Goal: Information Seeking & Learning: Compare options

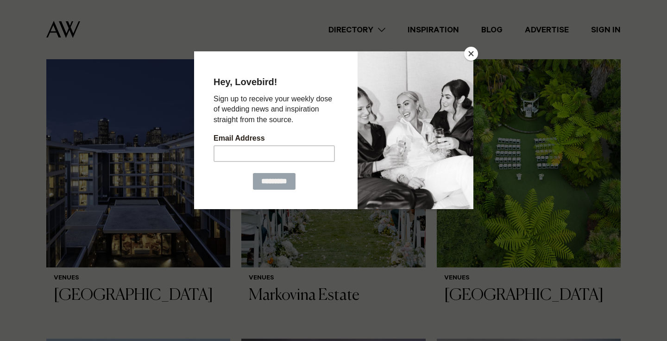
click at [473, 56] on button "Close" at bounding box center [471, 54] width 14 height 14
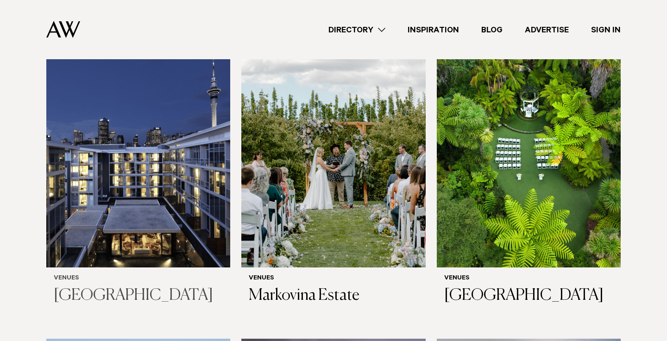
click at [169, 290] on h3 "[GEOGRAPHIC_DATA]" at bounding box center [138, 296] width 169 height 19
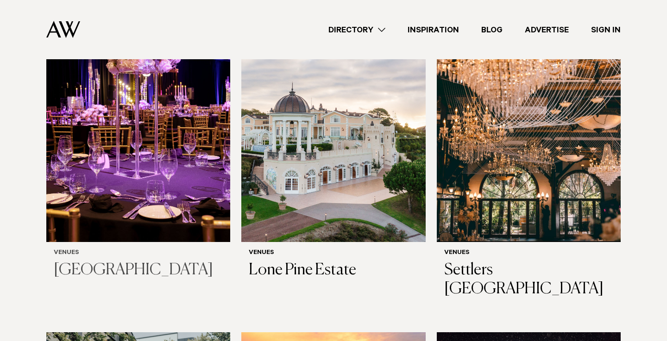
scroll to position [1372, 0]
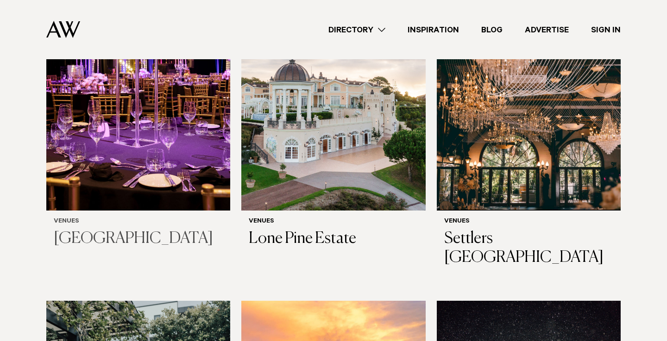
click at [184, 137] on img at bounding box center [138, 87] width 184 height 247
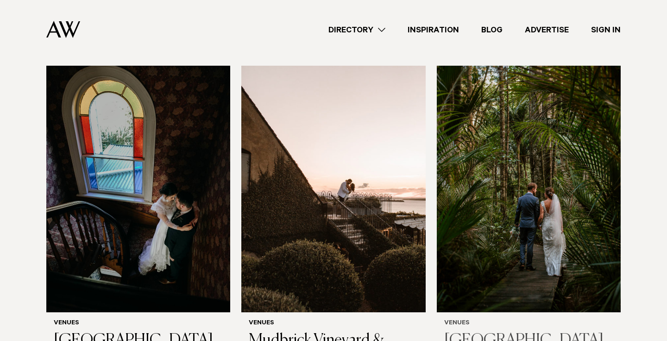
scroll to position [3246, 0]
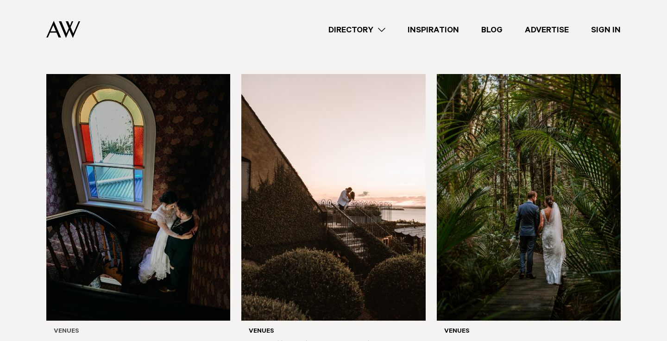
click at [153, 251] on img at bounding box center [138, 197] width 184 height 247
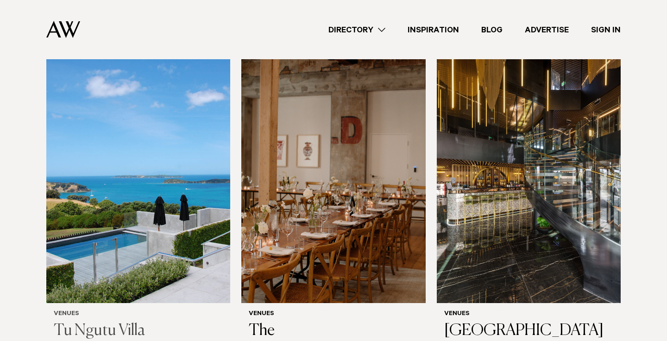
scroll to position [4909, 0]
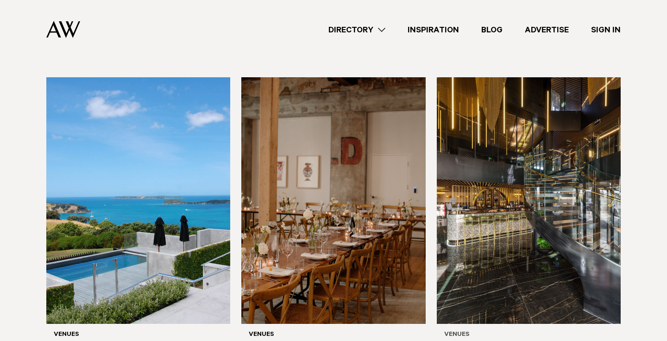
click at [507, 227] on img at bounding box center [529, 200] width 184 height 247
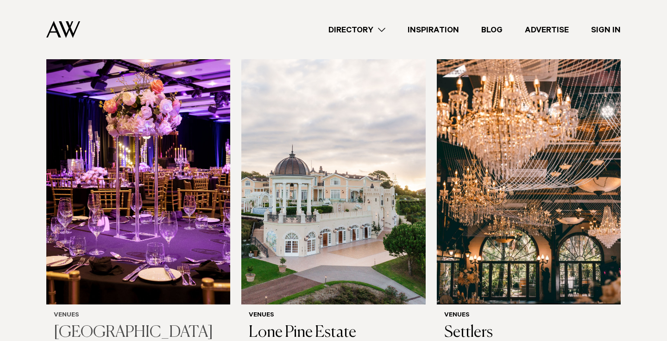
scroll to position [1311, 0]
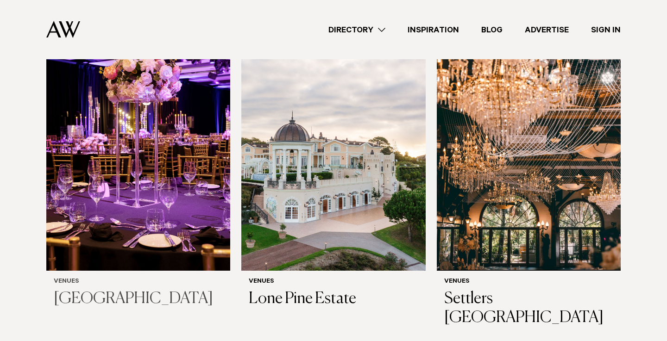
click at [158, 210] on img at bounding box center [138, 147] width 184 height 247
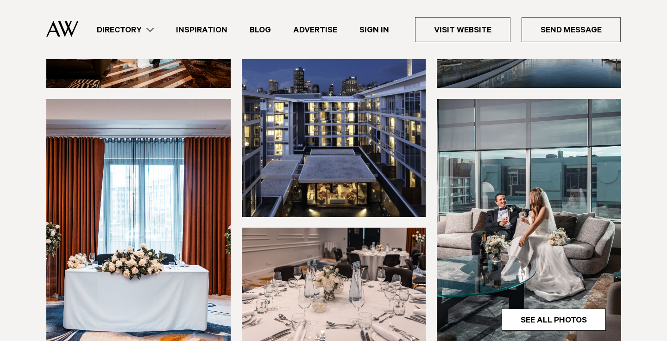
scroll to position [116, 0]
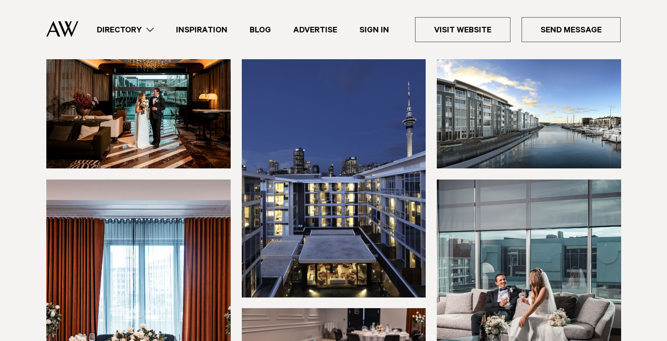
click at [161, 169] on img at bounding box center [138, 109] width 184 height 118
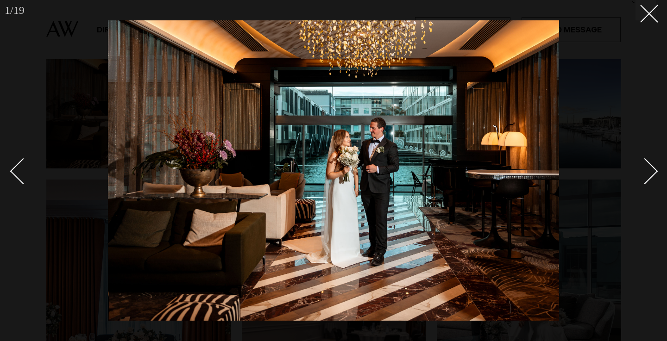
click at [656, 174] on link at bounding box center [640, 171] width 32 height 46
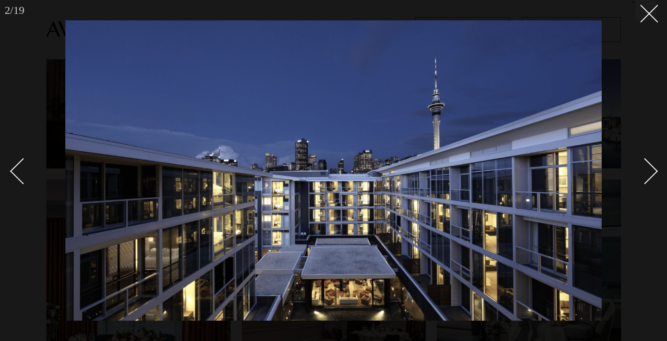
click at [656, 173] on div "Next slide" at bounding box center [645, 171] width 26 height 26
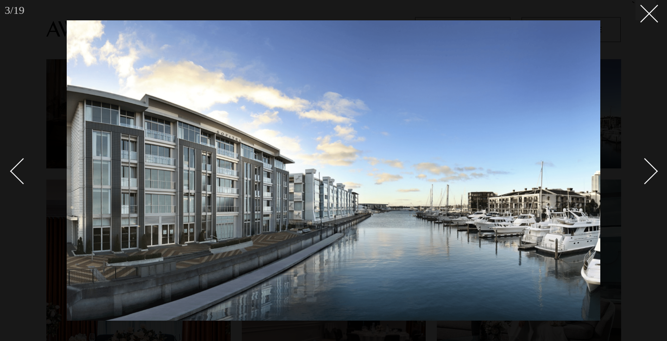
click at [656, 173] on div "Next slide" at bounding box center [645, 171] width 26 height 26
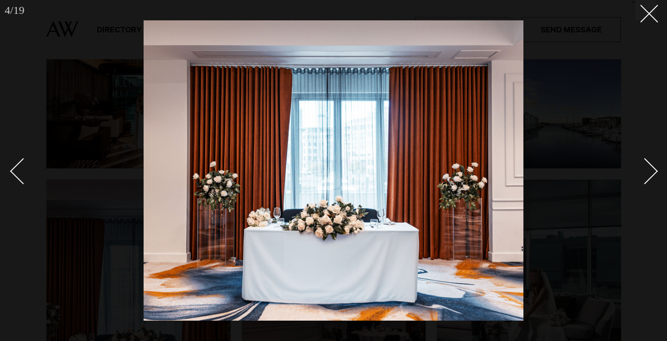
click at [656, 173] on div "Next slide" at bounding box center [645, 171] width 26 height 26
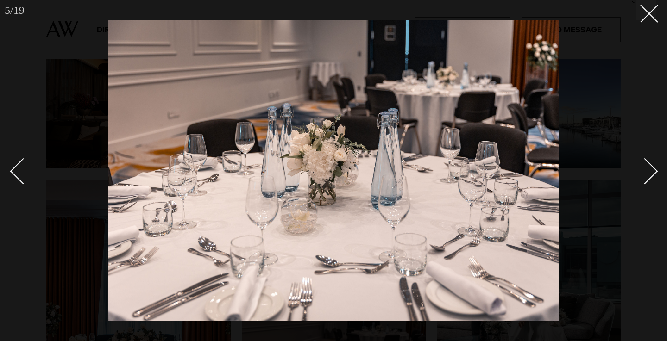
click at [656, 173] on div "Next slide" at bounding box center [645, 171] width 26 height 26
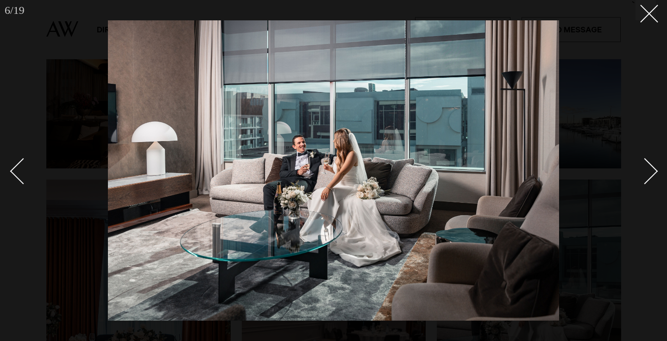
click at [656, 173] on div "Next slide" at bounding box center [645, 171] width 26 height 26
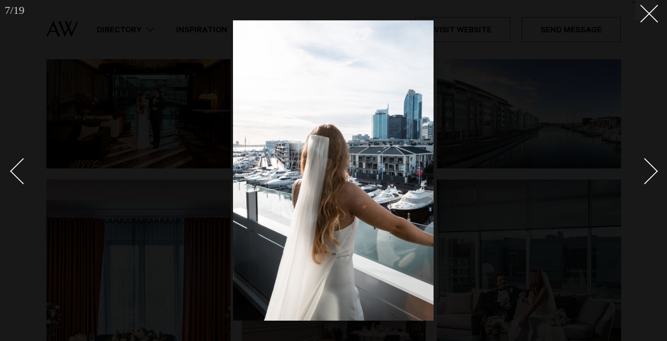
click at [656, 173] on div "Next slide" at bounding box center [645, 171] width 26 height 26
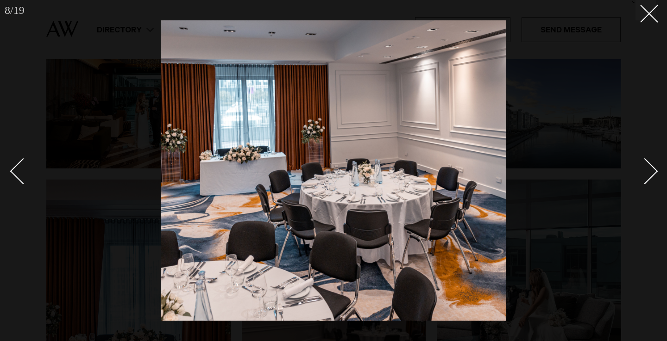
click at [656, 173] on div "Next slide" at bounding box center [645, 171] width 26 height 26
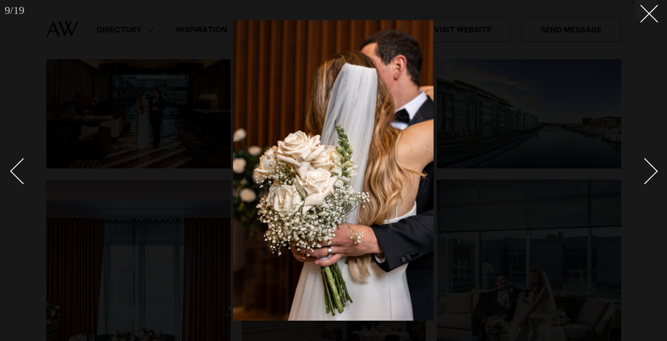
click at [656, 173] on div "Next slide" at bounding box center [645, 171] width 26 height 26
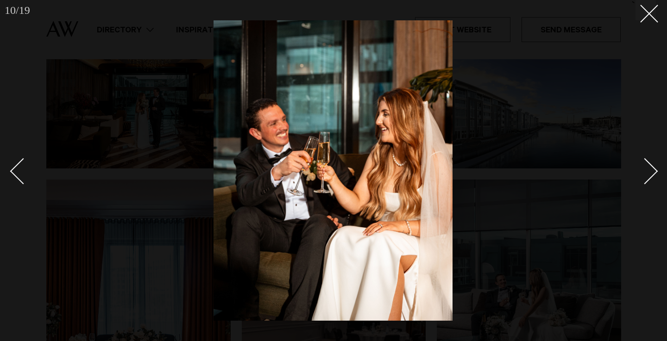
click at [660, 13] on div at bounding box center [333, 170] width 667 height 341
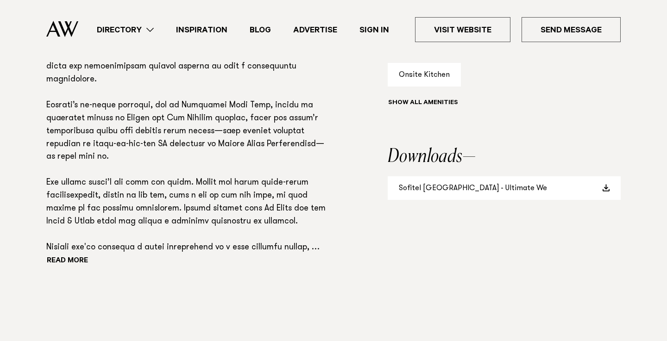
scroll to position [581, 0]
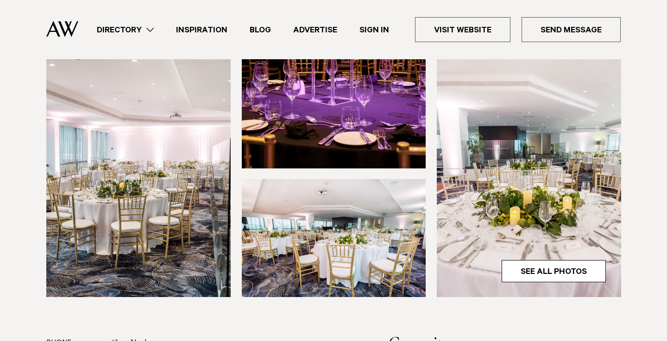
scroll to position [246, 0]
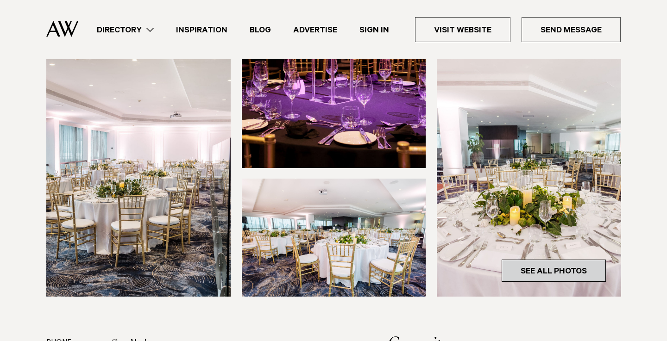
click at [553, 262] on link "See All Photos" at bounding box center [554, 271] width 104 height 22
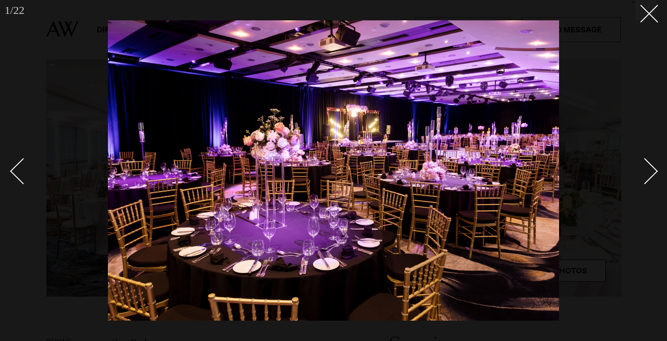
click at [649, 170] on div "Next slide" at bounding box center [645, 171] width 26 height 26
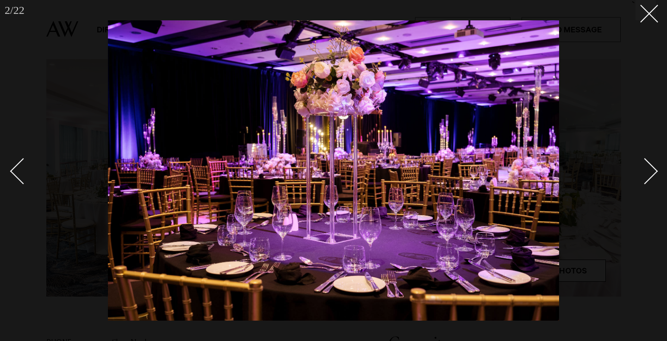
click at [649, 170] on div "Next slide" at bounding box center [645, 171] width 26 height 26
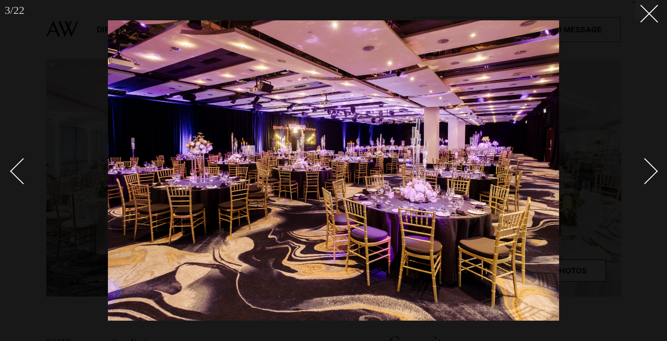
click at [650, 170] on div "Next slide" at bounding box center [645, 171] width 26 height 26
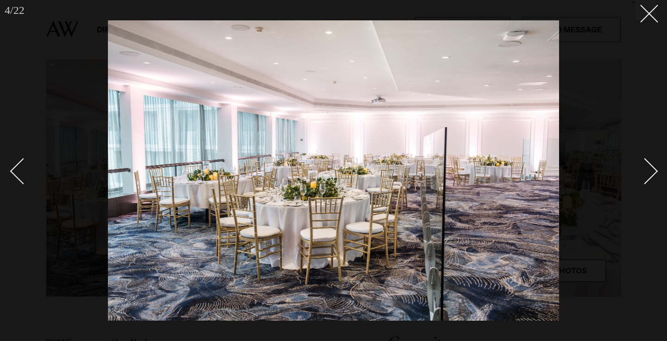
click at [650, 170] on div "Next slide" at bounding box center [645, 171] width 26 height 26
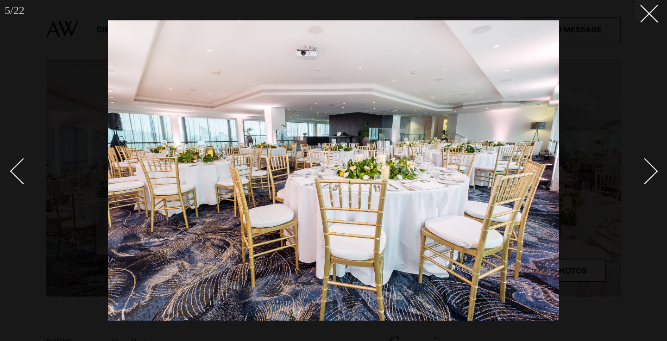
click at [650, 170] on div "Next slide" at bounding box center [645, 171] width 26 height 26
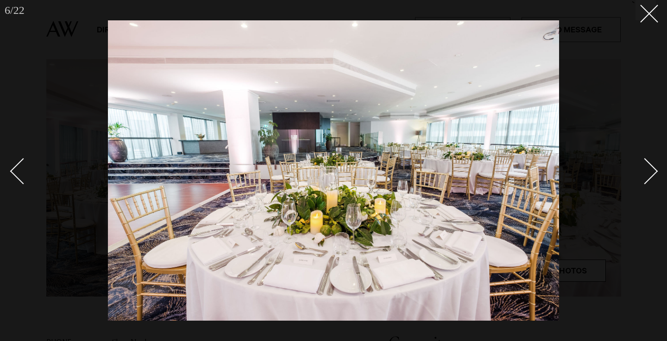
click at [650, 170] on div "Next slide" at bounding box center [645, 171] width 26 height 26
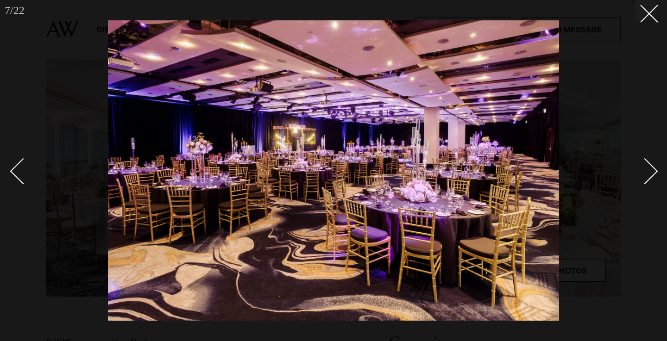
click at [650, 170] on div "Next slide" at bounding box center [645, 171] width 26 height 26
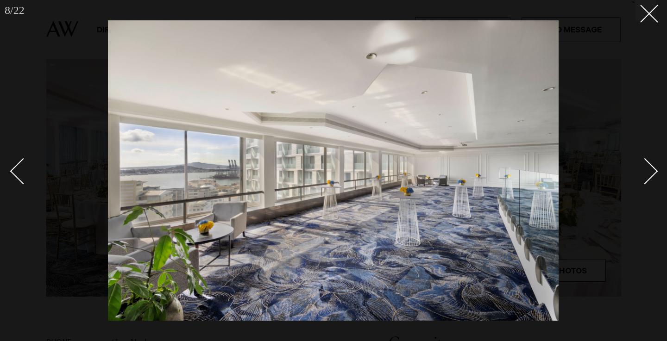
click at [650, 170] on div "Next slide" at bounding box center [645, 171] width 26 height 26
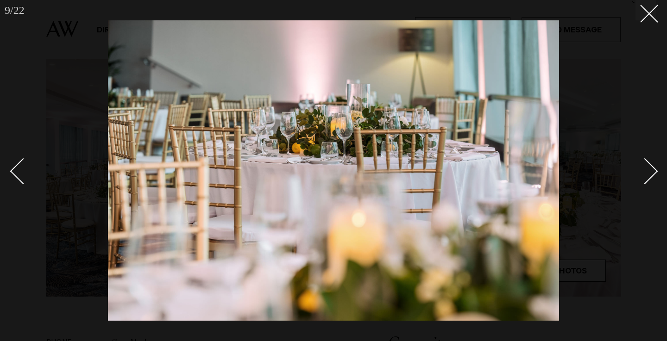
click at [650, 170] on div "Next slide" at bounding box center [645, 171] width 26 height 26
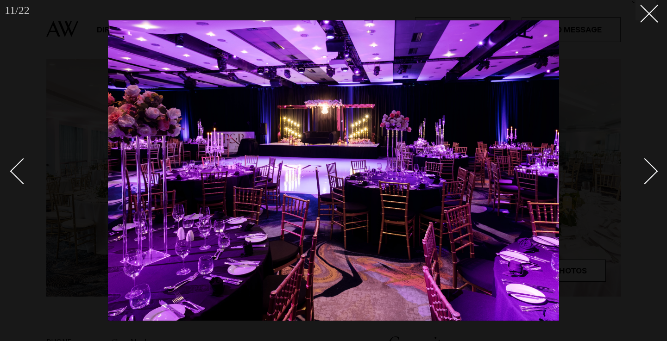
click at [650, 170] on div "Next slide" at bounding box center [645, 171] width 26 height 26
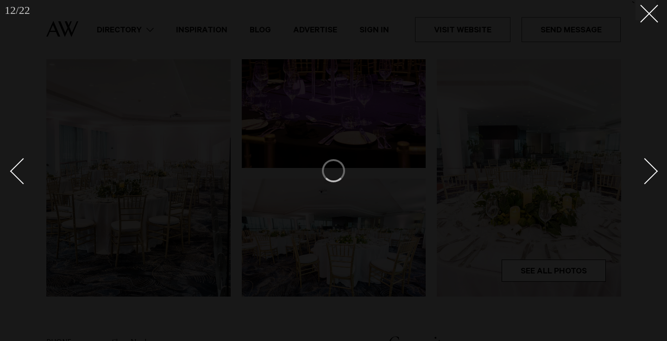
click at [651, 158] on link at bounding box center [640, 171] width 32 height 46
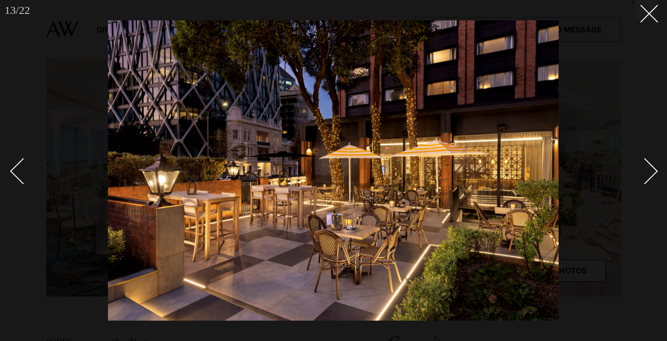
click at [651, 158] on link at bounding box center [640, 171] width 32 height 46
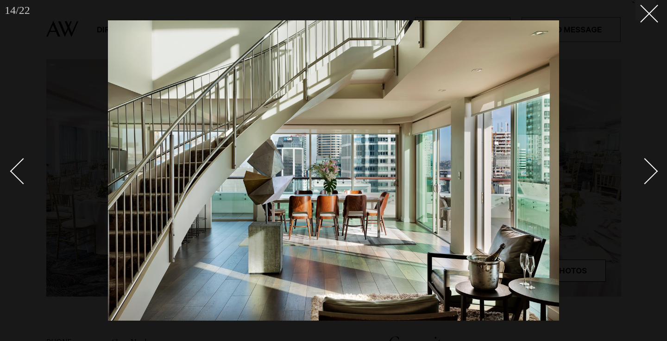
click at [650, 162] on link at bounding box center [640, 171] width 32 height 46
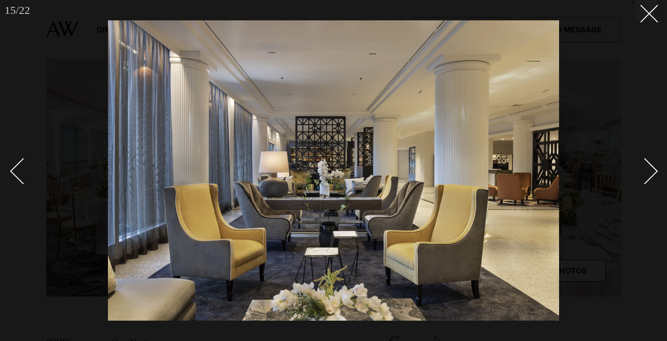
click at [650, 162] on link at bounding box center [640, 171] width 32 height 46
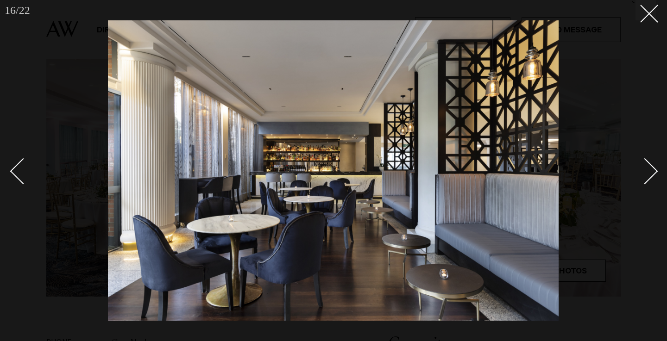
click at [650, 162] on link at bounding box center [640, 171] width 32 height 46
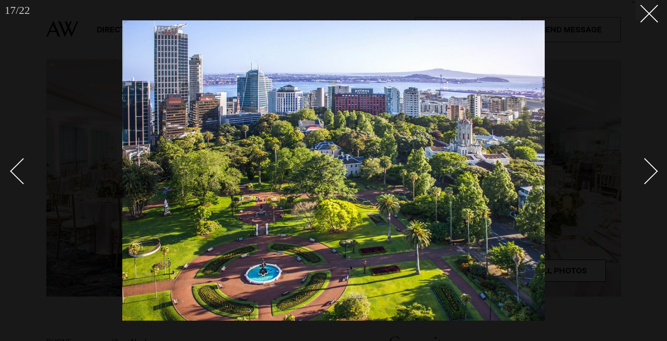
click at [650, 162] on link at bounding box center [640, 171] width 32 height 46
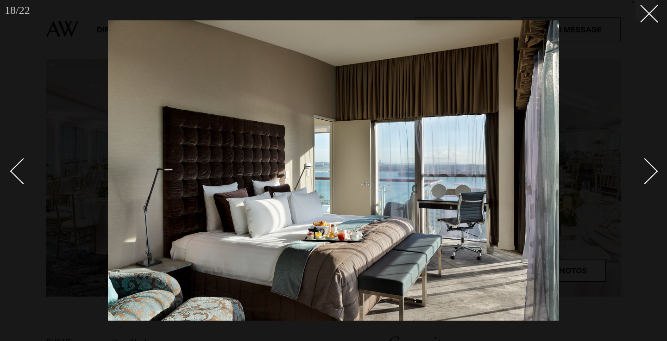
click at [650, 162] on link at bounding box center [640, 171] width 32 height 46
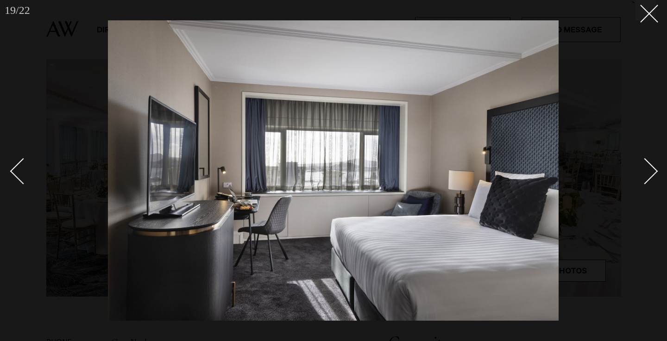
click at [650, 162] on link at bounding box center [640, 171] width 32 height 46
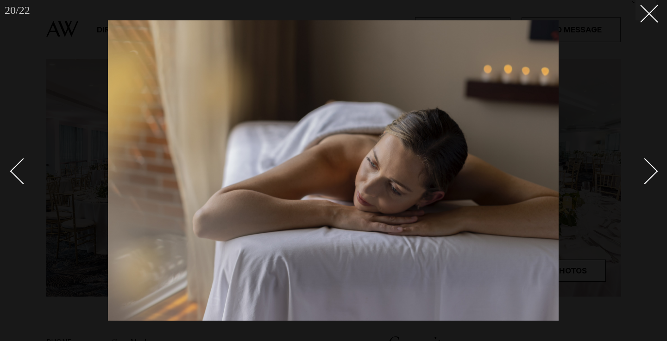
click at [650, 162] on link at bounding box center [640, 171] width 32 height 46
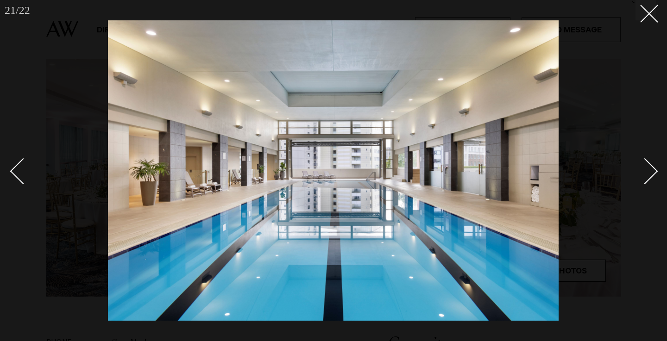
click at [650, 162] on link at bounding box center [640, 171] width 32 height 46
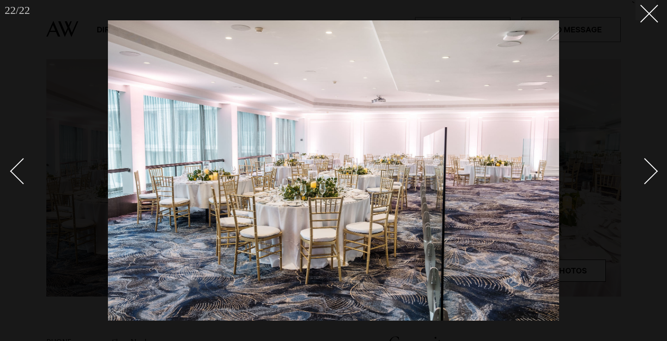
click at [650, 162] on link at bounding box center [640, 171] width 32 height 46
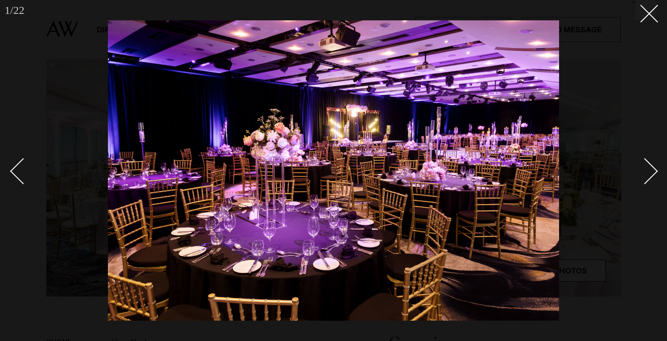
click at [650, 162] on link at bounding box center [640, 171] width 32 height 46
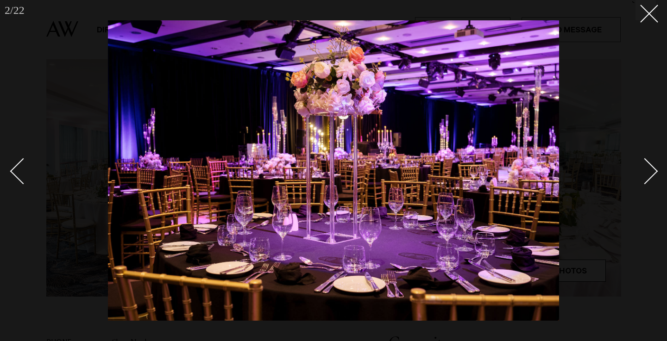
click at [650, 162] on link at bounding box center [640, 171] width 32 height 46
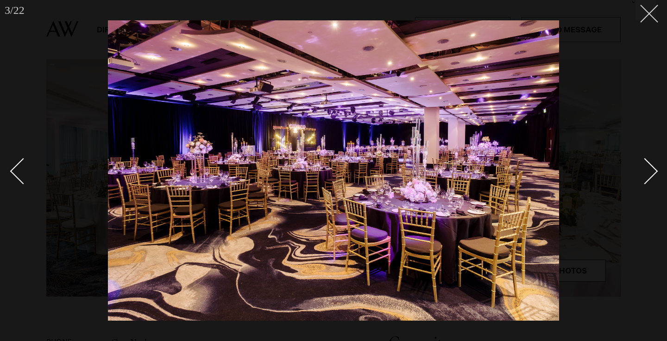
click at [641, 17] on button at bounding box center [646, 10] width 20 height 20
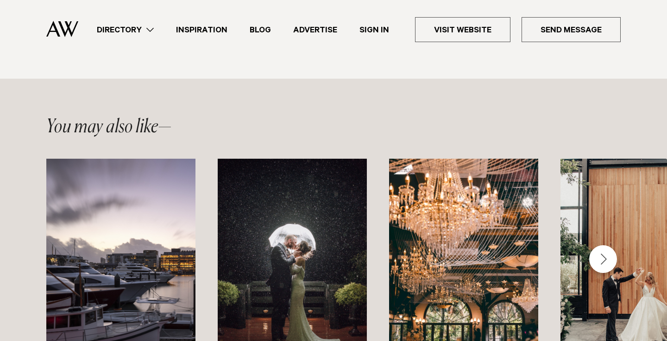
scroll to position [1350, 0]
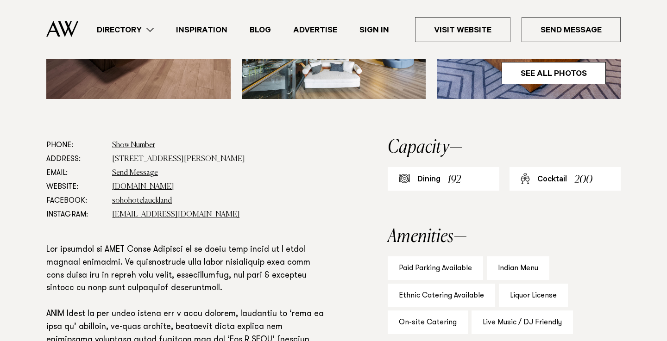
scroll to position [441, 0]
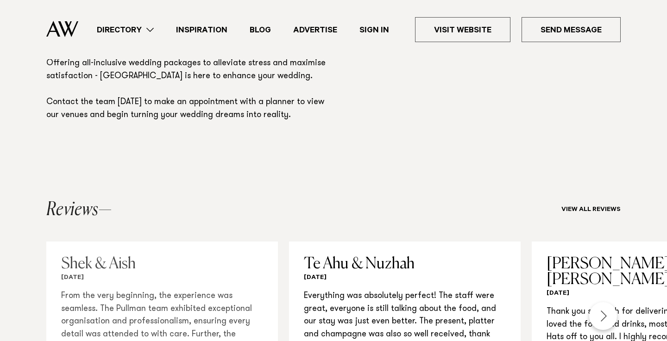
scroll to position [687, 0]
